Goal: Task Accomplishment & Management: Manage account settings

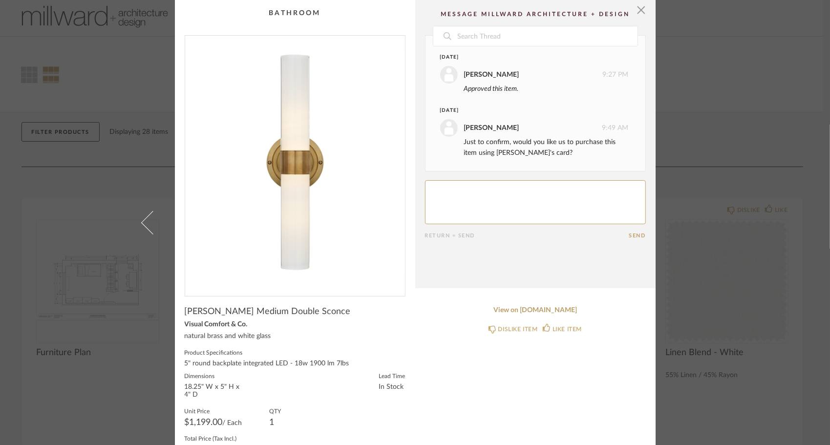
click at [489, 195] on textarea at bounding box center [535, 202] width 221 height 44
type textarea "Yes, please."
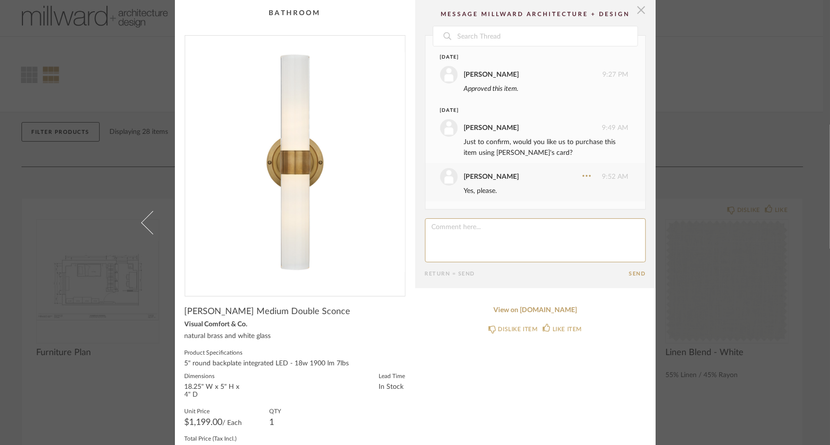
click at [637, 9] on span "button" at bounding box center [642, 10] width 20 height 20
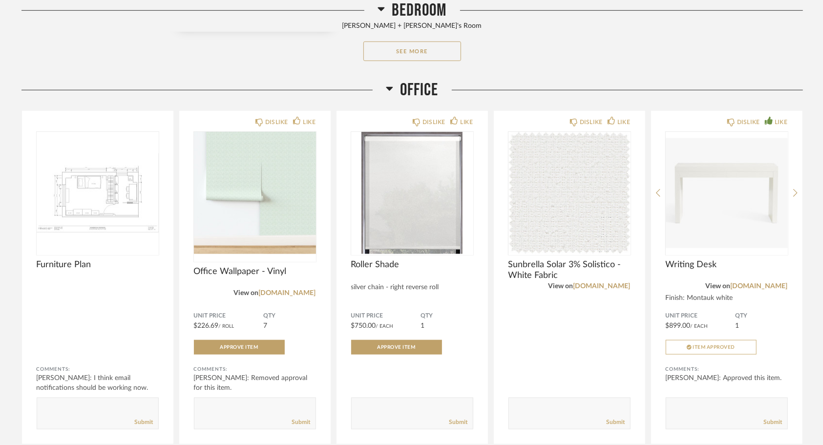
scroll to position [508, 0]
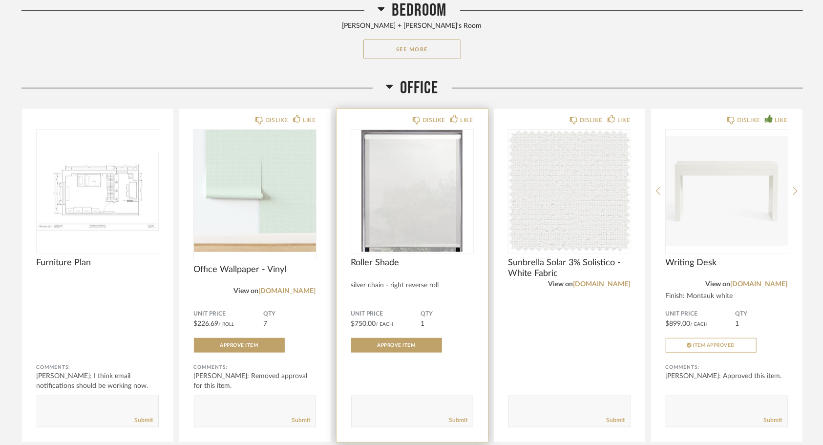
click at [367, 262] on span "Roller Shade" at bounding box center [412, 262] width 122 height 11
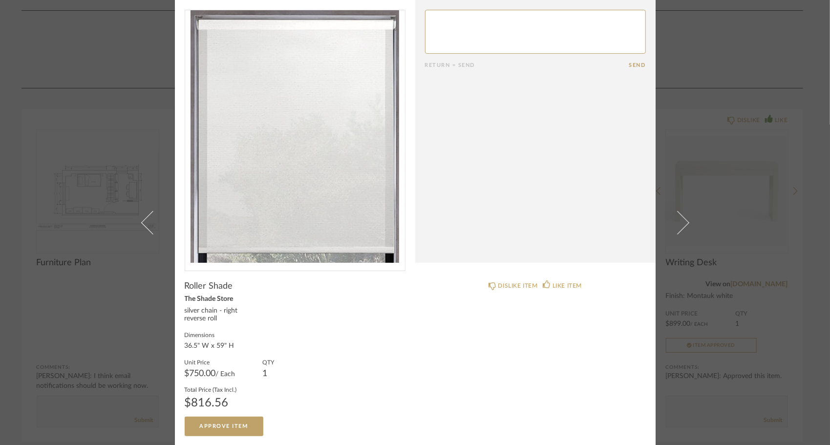
scroll to position [0, 0]
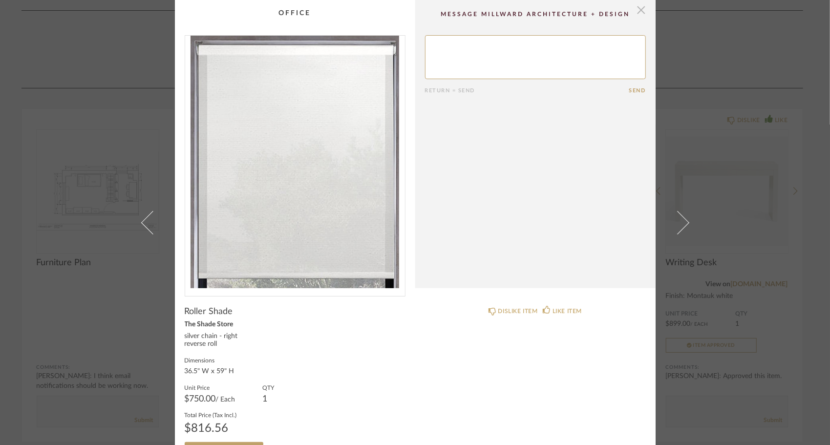
click at [636, 5] on span "button" at bounding box center [642, 10] width 20 height 20
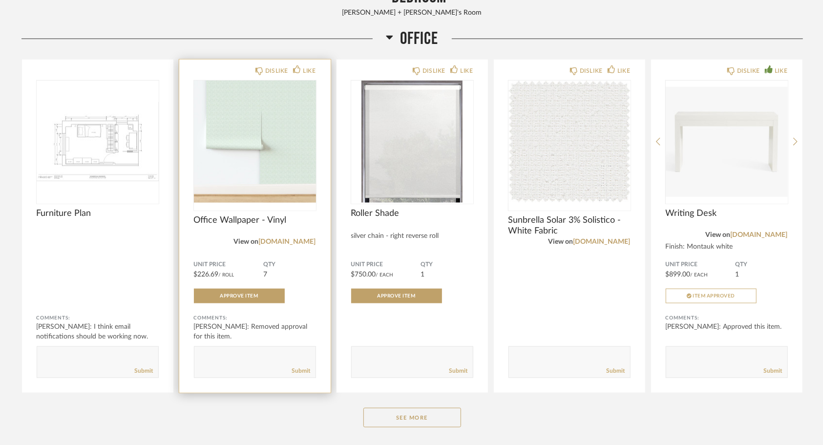
scroll to position [559, 0]
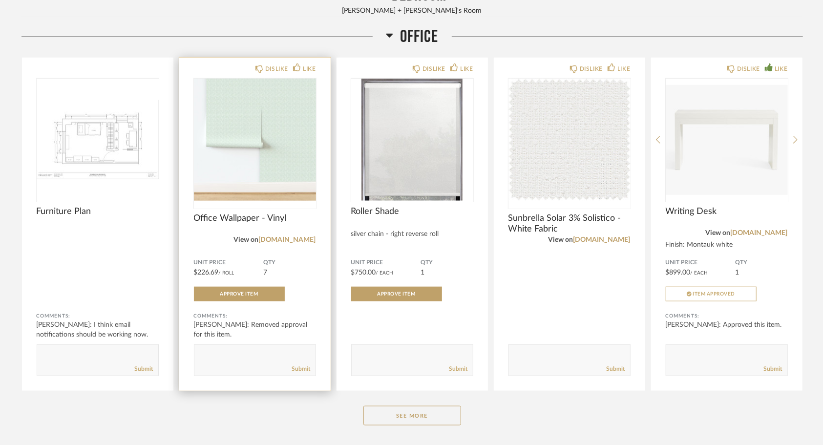
click at [217, 216] on span "Office Wallpaper - Vinyl" at bounding box center [255, 218] width 122 height 11
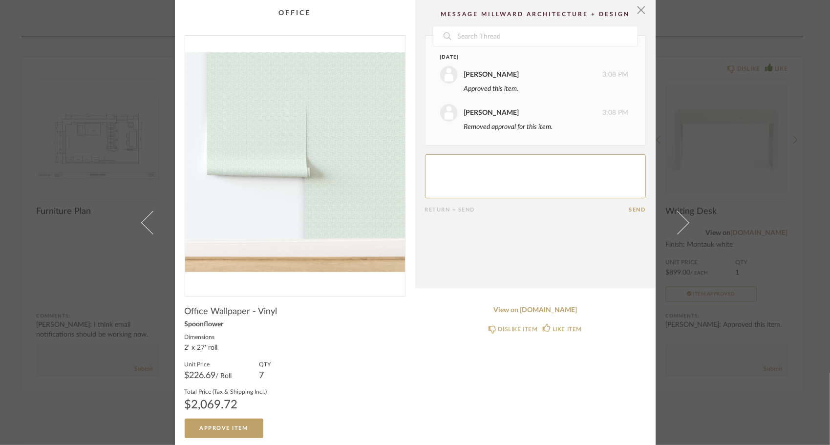
scroll to position [2, 0]
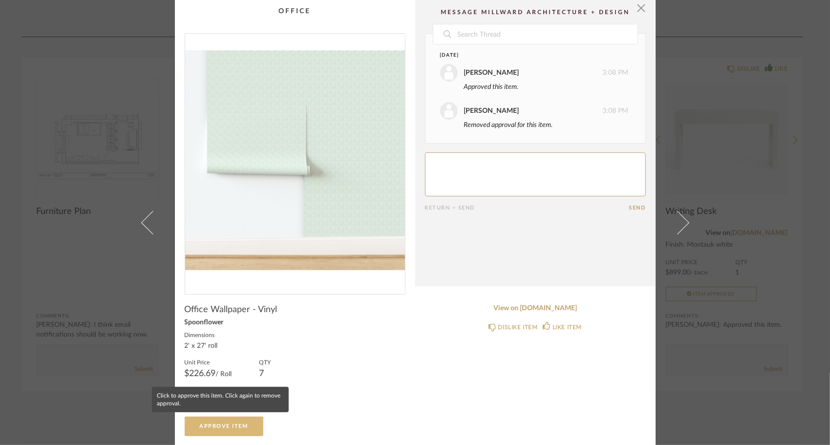
click at [227, 417] on button "Approve Item" at bounding box center [224, 427] width 79 height 20
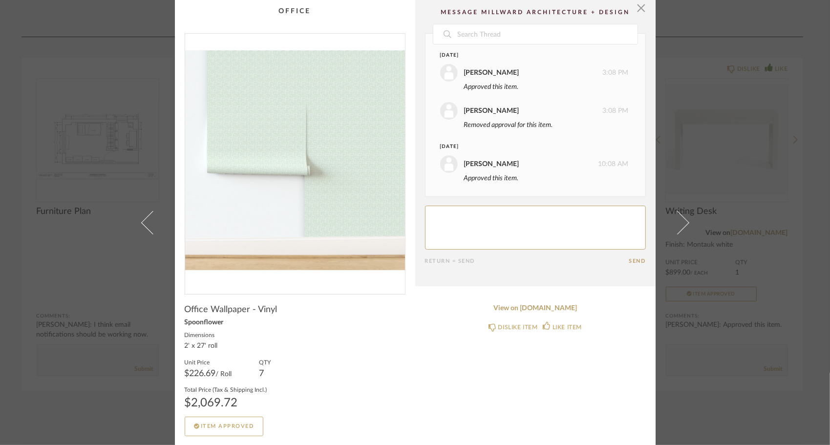
click at [463, 206] on textarea at bounding box center [535, 228] width 221 height 44
type textarea "L"
type textarea "Let's proceed with Vinyl as we discussed yesterday."
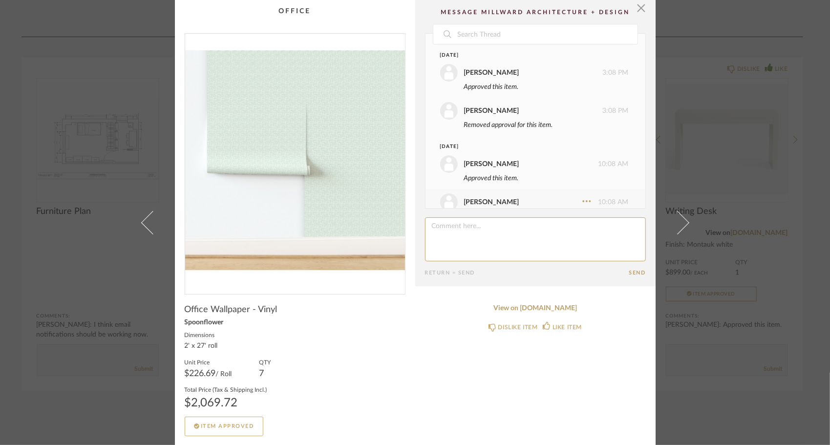
scroll to position [26, 0]
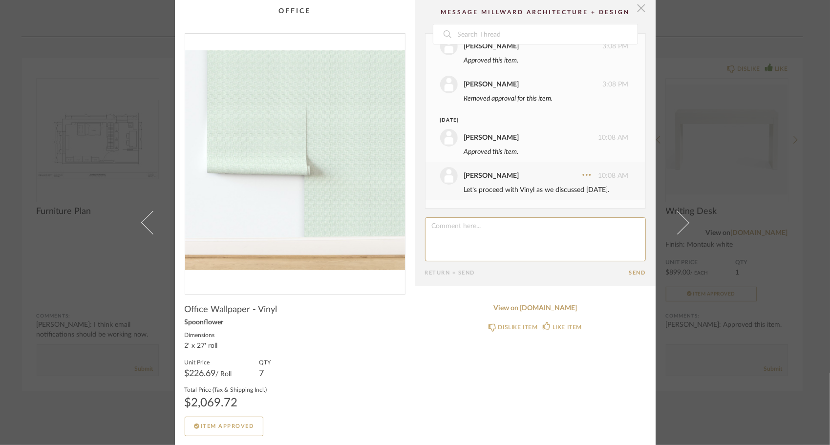
click at [637, 6] on span "button" at bounding box center [642, 8] width 20 height 20
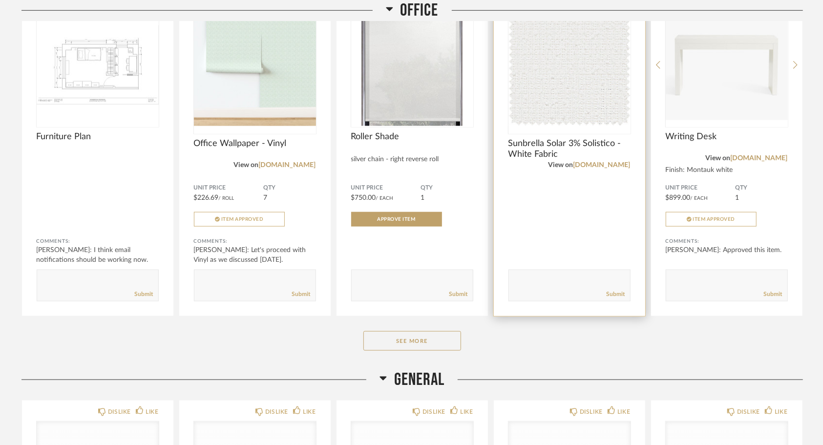
scroll to position [636, 0]
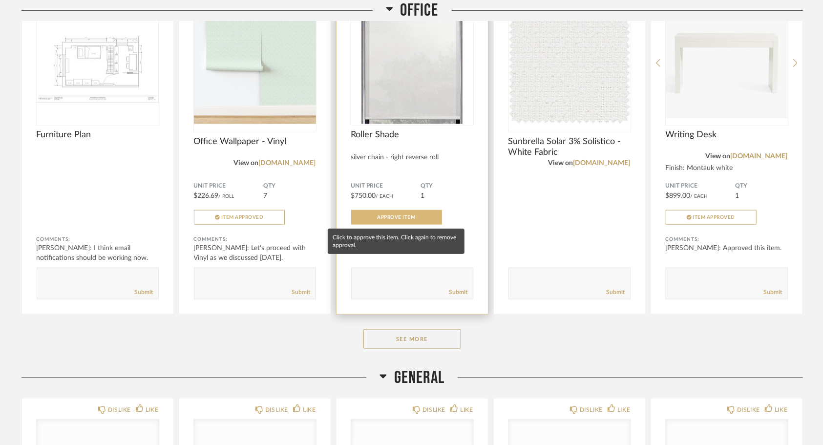
click at [393, 220] on button "Approve Item" at bounding box center [396, 217] width 91 height 15
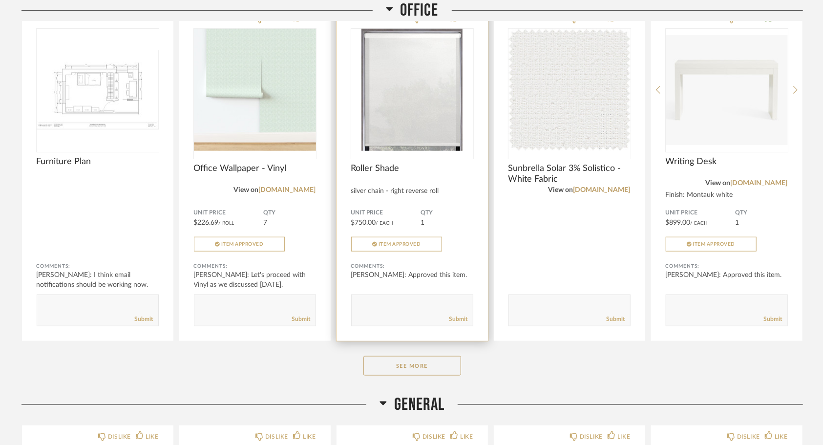
scroll to position [611, 0]
click at [369, 301] on textarea at bounding box center [412, 304] width 121 height 13
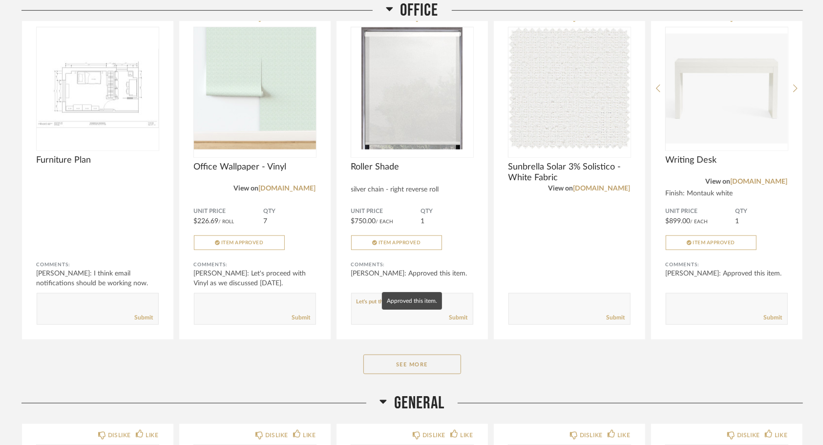
type textarea "Let's put this on Amex"
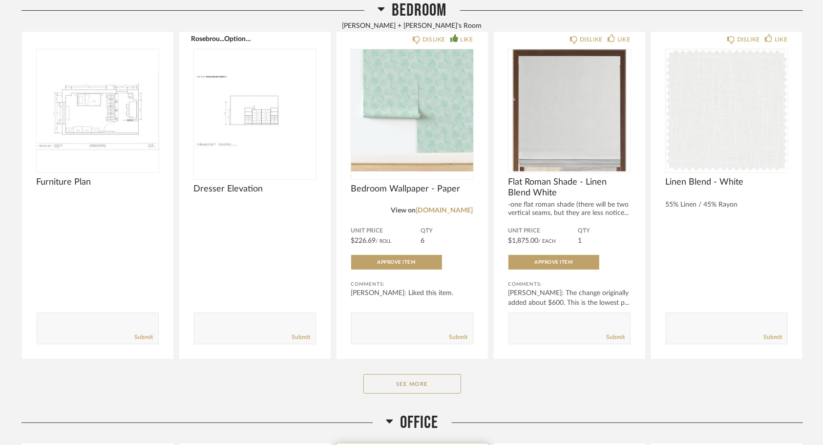
scroll to position [148, 0]
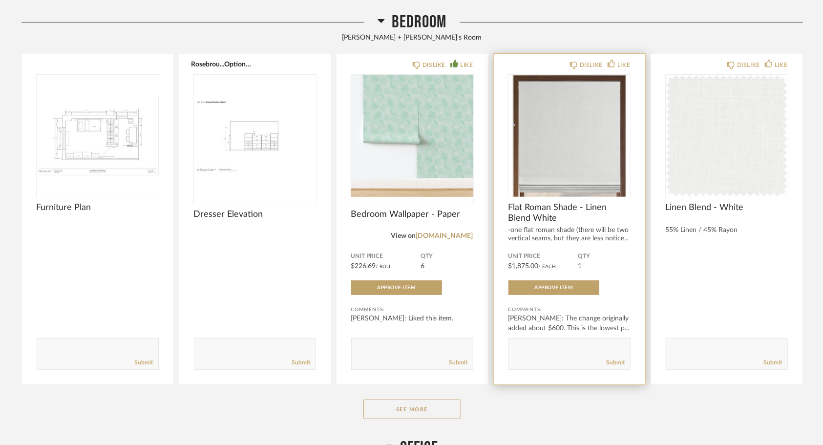
click at [556, 203] on span "Flat Roman Shade - Linen Blend White" at bounding box center [569, 212] width 122 height 21
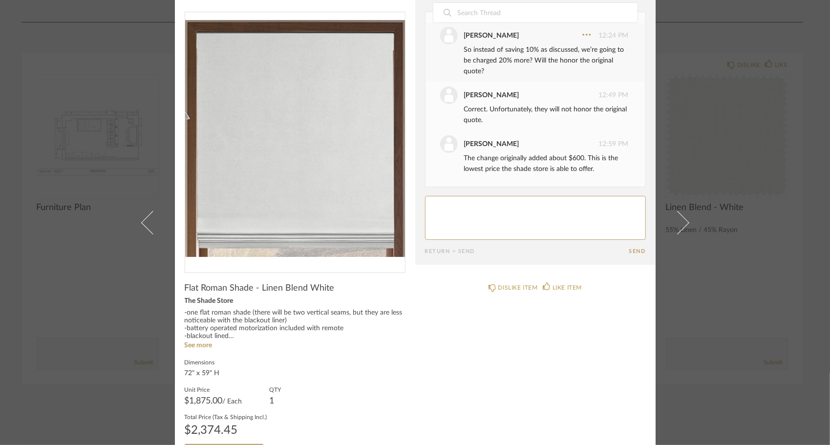
scroll to position [24, 0]
click at [474, 203] on textarea at bounding box center [535, 217] width 221 height 44
type textarea "please put on Amex"
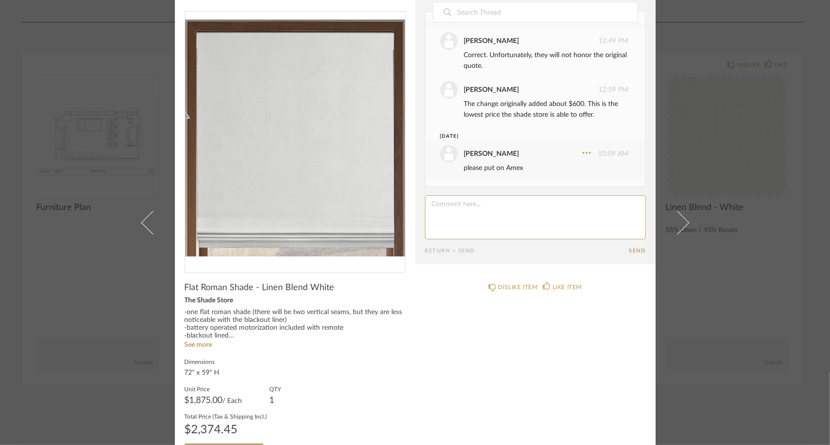
scroll to position [51, 0]
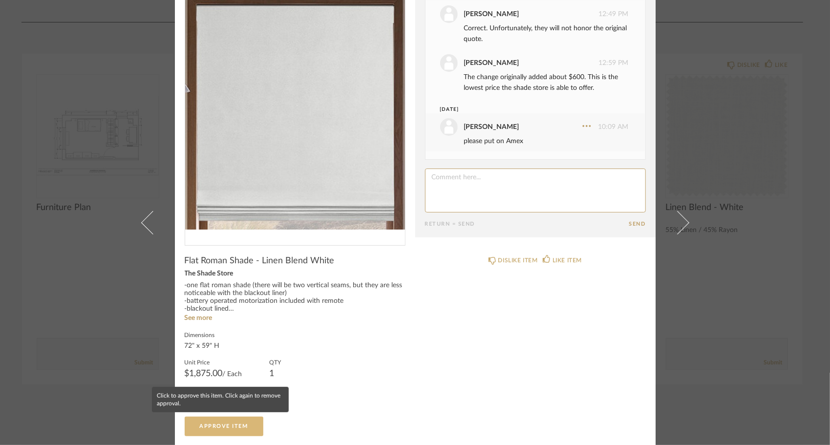
click at [211, 424] on span "Approve Item" at bounding box center [224, 426] width 48 height 5
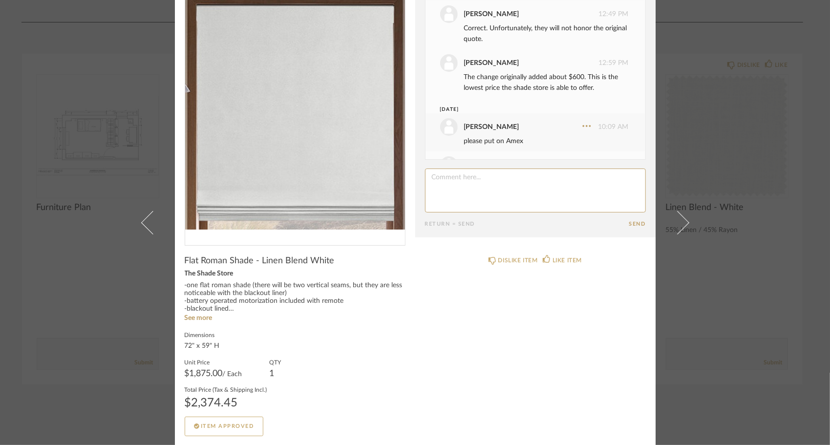
scroll to position [0, 0]
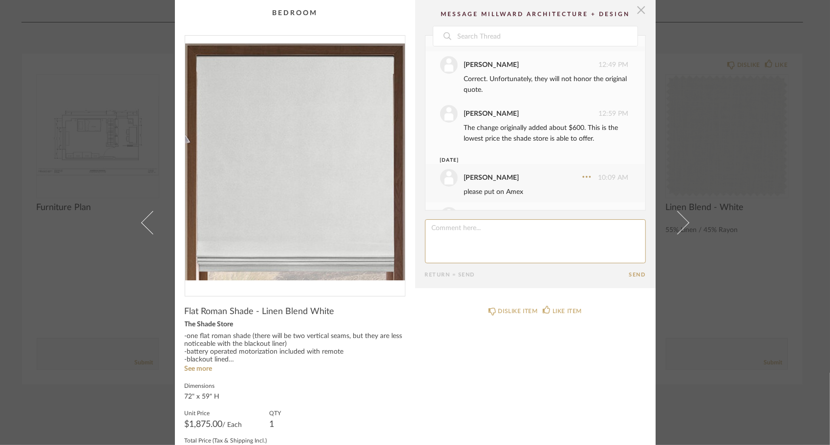
click at [633, 13] on span "button" at bounding box center [642, 10] width 20 height 20
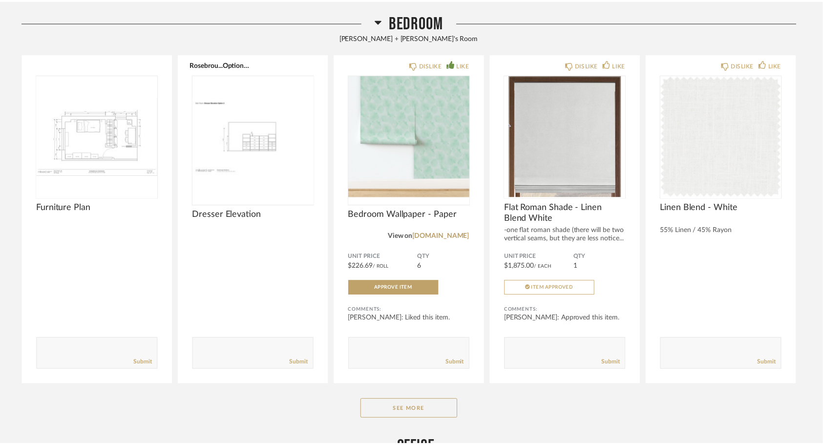
scroll to position [148, 0]
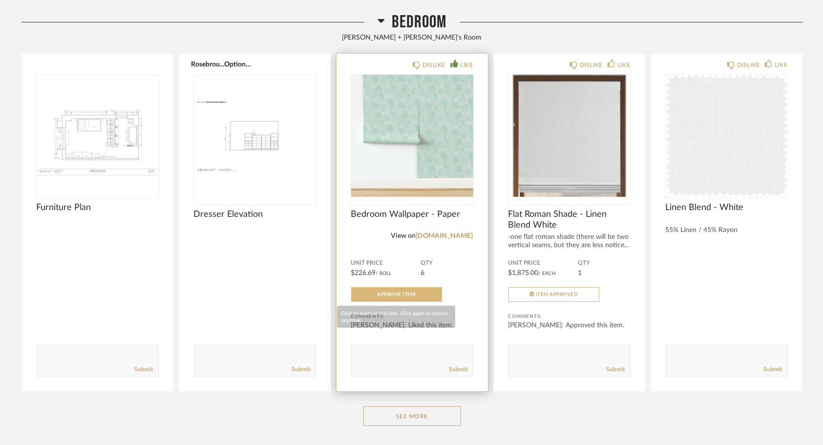
click at [393, 294] on span "Approve Item" at bounding box center [397, 294] width 38 height 5
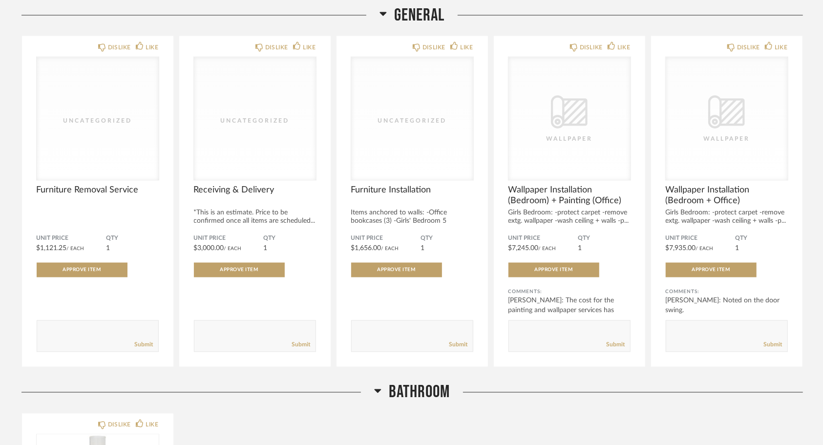
scroll to position [1006, 0]
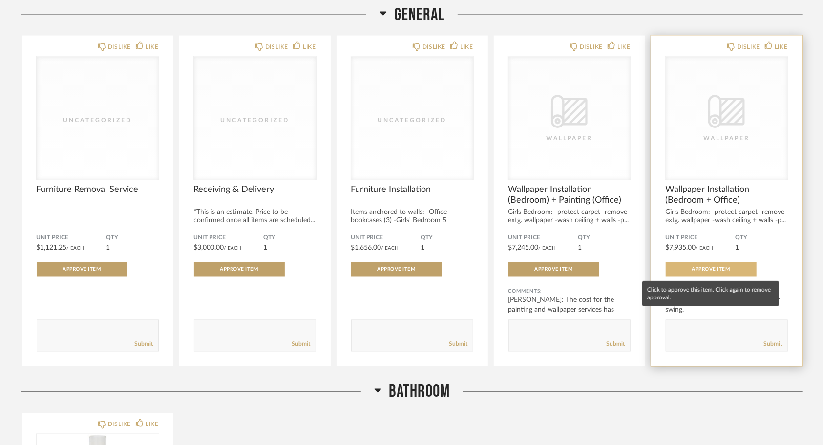
click at [693, 269] on span "Approve Item" at bounding box center [711, 269] width 38 height 5
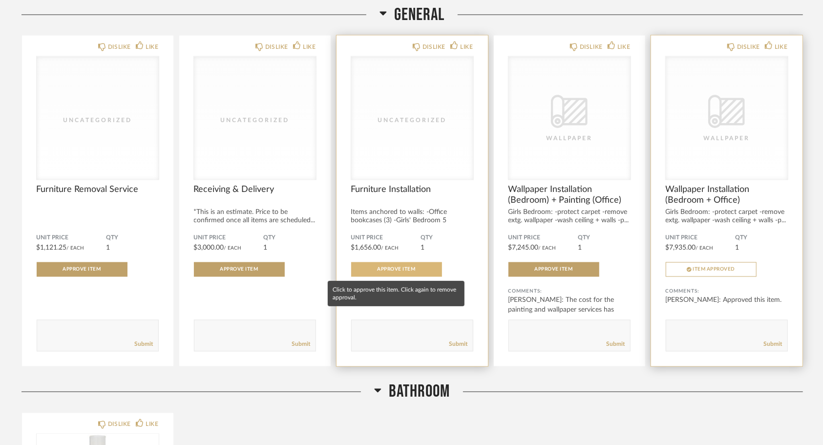
click at [385, 270] on span "Approve Item" at bounding box center [397, 269] width 38 height 5
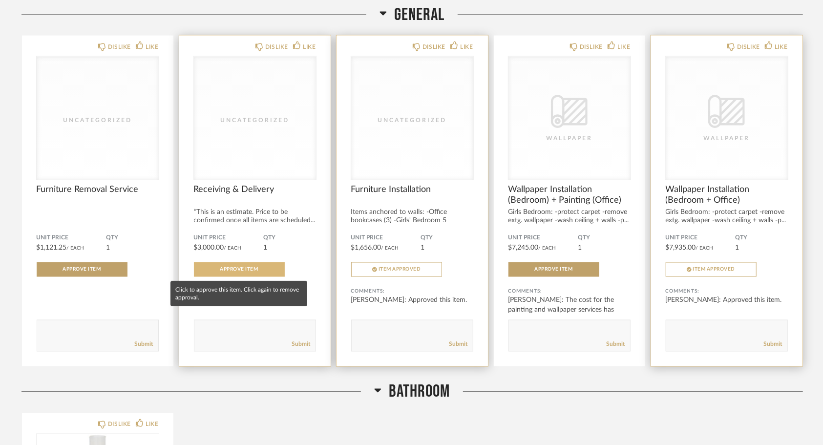
click at [253, 267] on button "Approve Item" at bounding box center [239, 269] width 91 height 15
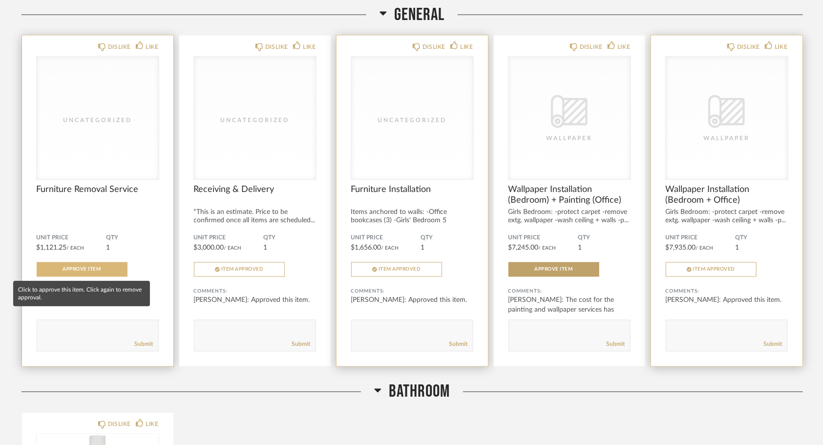
click at [69, 265] on button "Approve Item" at bounding box center [82, 269] width 91 height 15
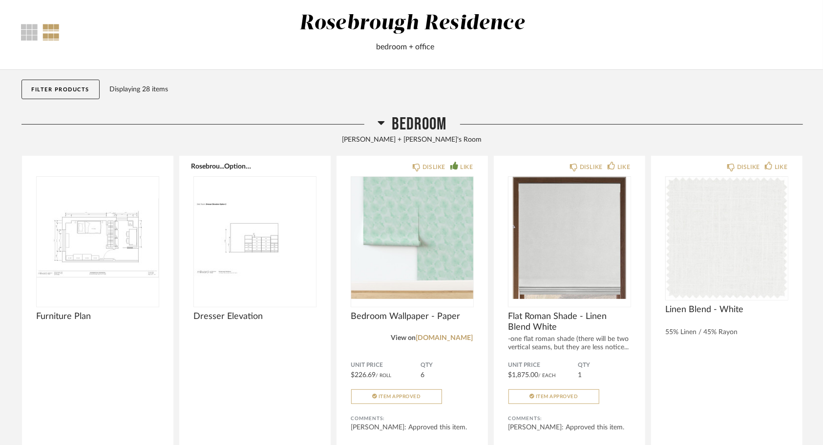
scroll to position [0, 0]
